Goal: Use online tool/utility: Use online tool/utility

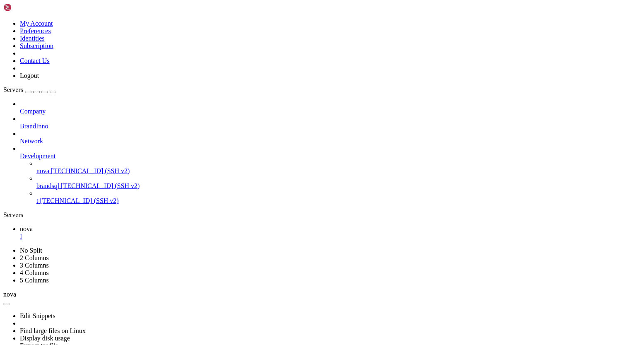
click at [89, 200] on button "Reconnect" at bounding box center [85, 203] width 7 height 7
drag, startPoint x: 7, startPoint y: 442, endPoint x: 108, endPoint y: 499, distance: 115.4
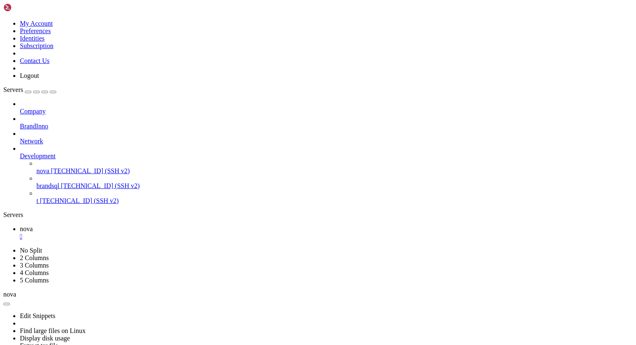
drag, startPoint x: 7, startPoint y: 499, endPoint x: 226, endPoint y: 557, distance: 226.4
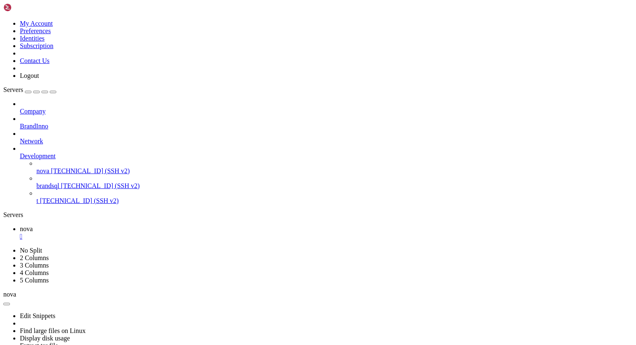
drag, startPoint x: 7, startPoint y: 591, endPoint x: 110, endPoint y: 597, distance: 102.9
drag, startPoint x: 7, startPoint y: 598, endPoint x: 50, endPoint y: 651, distance: 67.5
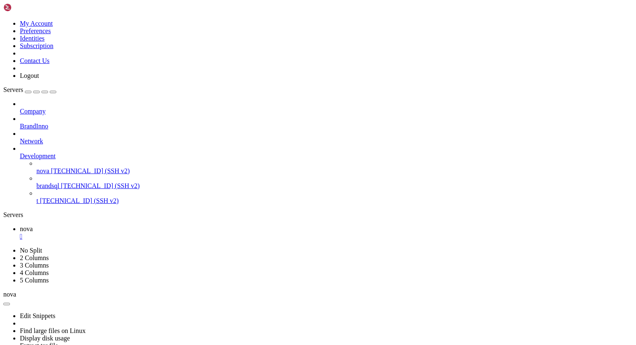
drag, startPoint x: 7, startPoint y: 427, endPoint x: 88, endPoint y: 660, distance: 246.7
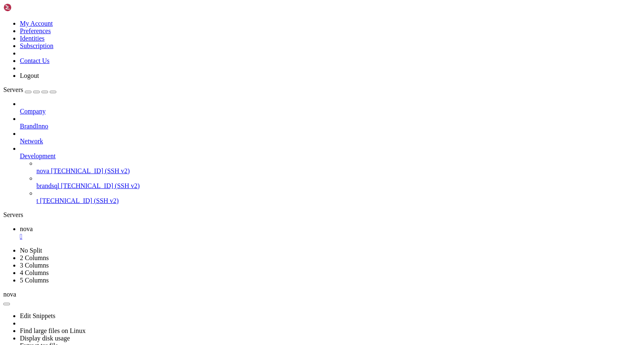
scroll to position [76028, 0]
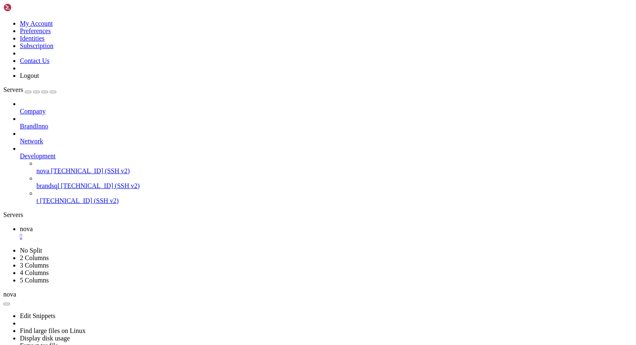
drag, startPoint x: 7, startPoint y: 532, endPoint x: 85, endPoint y: 656, distance: 147.1
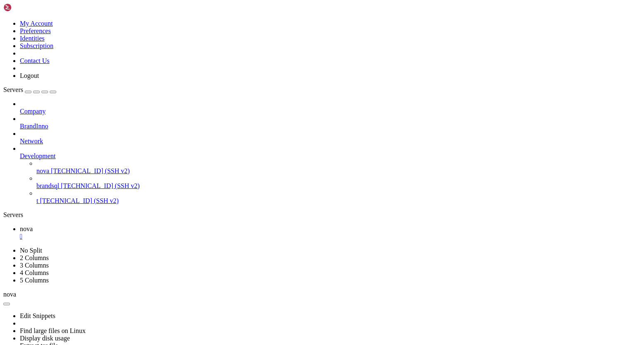
drag, startPoint x: 7, startPoint y: 539, endPoint x: 77, endPoint y: 589, distance: 85.7
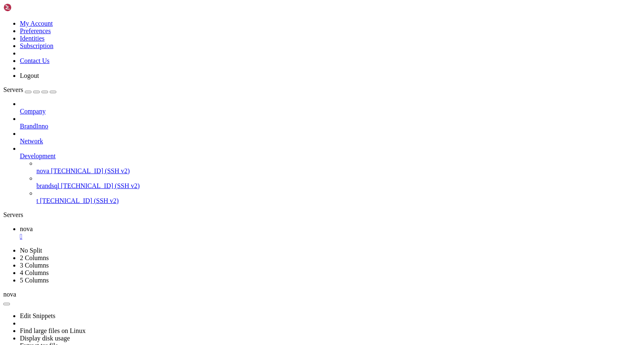
scroll to position [78408, 0]
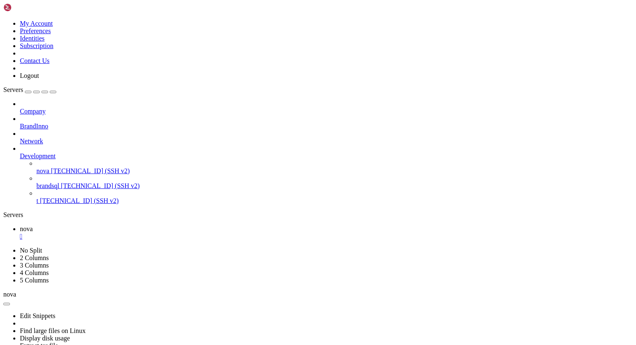
drag, startPoint x: 7, startPoint y: 584, endPoint x: 70, endPoint y: 630, distance: 77.6
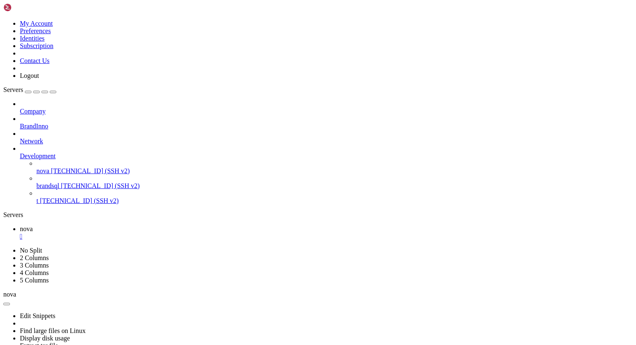
scroll to position [92249, 0]
drag, startPoint x: 7, startPoint y: 610, endPoint x: 191, endPoint y: 653, distance: 188.3
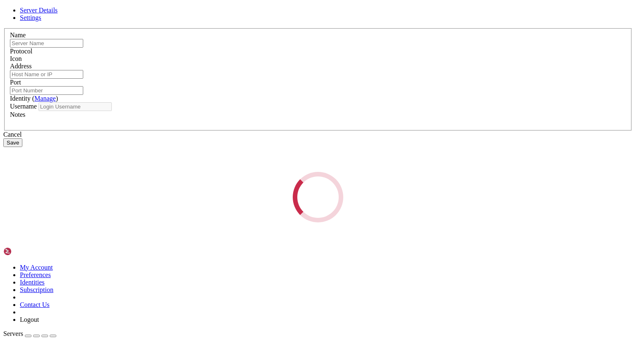
type input "nova"
type input "[TECHNICAL_ID]"
type input "22"
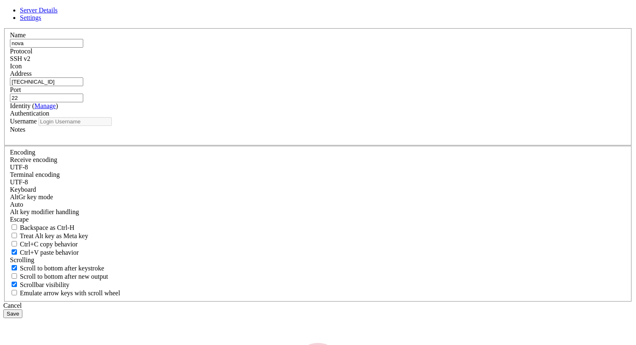
type input "root"
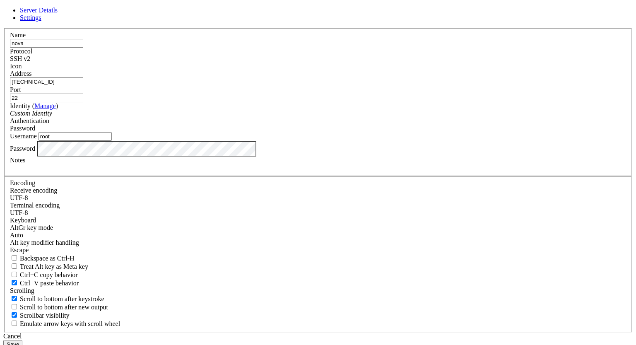
drag, startPoint x: 268, startPoint y: 127, endPoint x: 178, endPoint y: 128, distance: 89.5
click at [178, 128] on div "Server Details Settings Name nova Protocol SSH v2 Icon" at bounding box center [317, 178] width 629 height 342
click at [374, 333] on div "Cancel" at bounding box center [317, 336] width 629 height 7
